Goal: Navigation & Orientation: Understand site structure

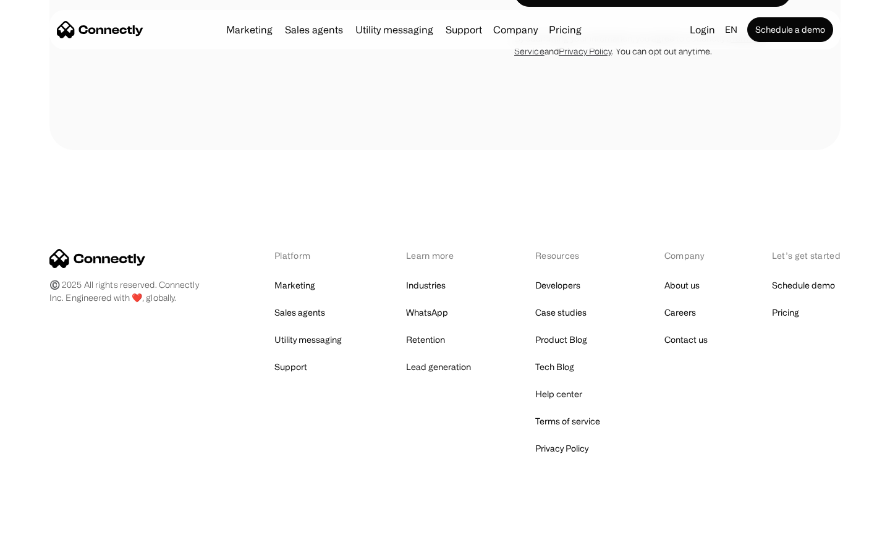
scroll to position [1043, 0]
